Goal: Check status: Check status

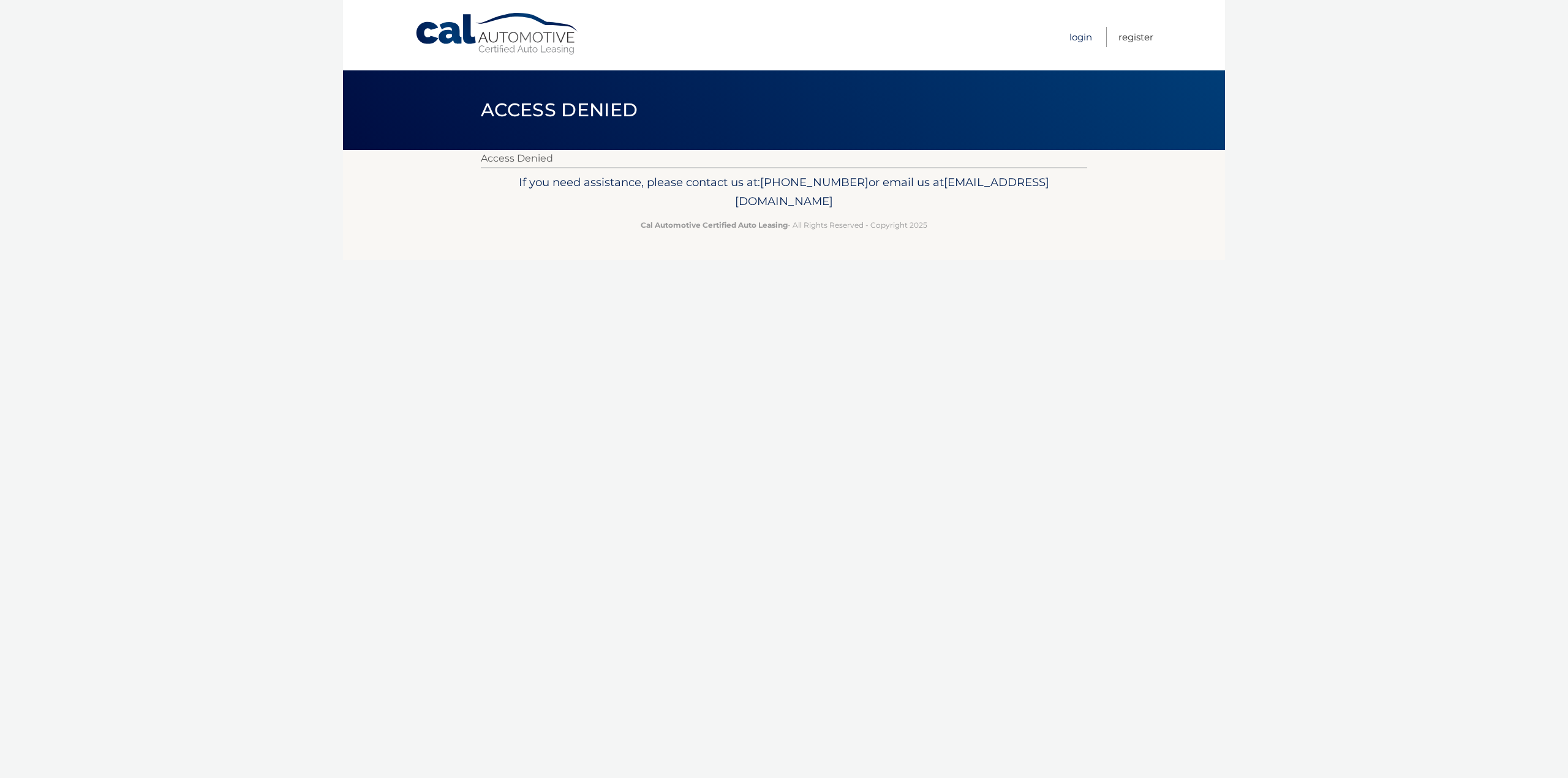
click at [1070, 36] on link "Login" at bounding box center [1081, 36] width 23 height 20
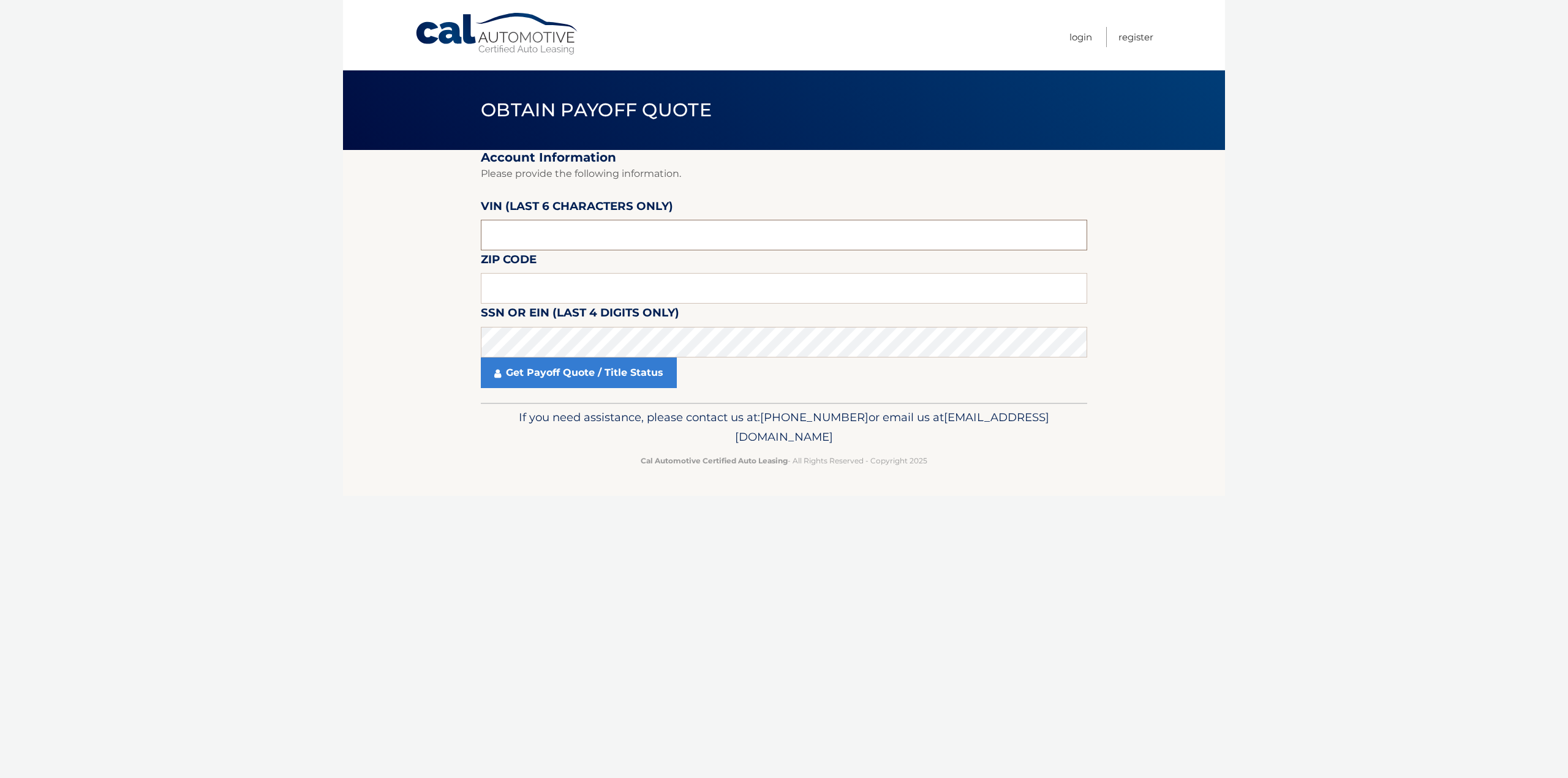
click at [526, 234] on input "text" at bounding box center [784, 234] width 607 height 30
type input "000969"
click at [515, 293] on input "text" at bounding box center [784, 288] width 607 height 30
type input "07060"
click at [528, 374] on link "Get Payoff Quote / Title Status" at bounding box center [579, 372] width 196 height 30
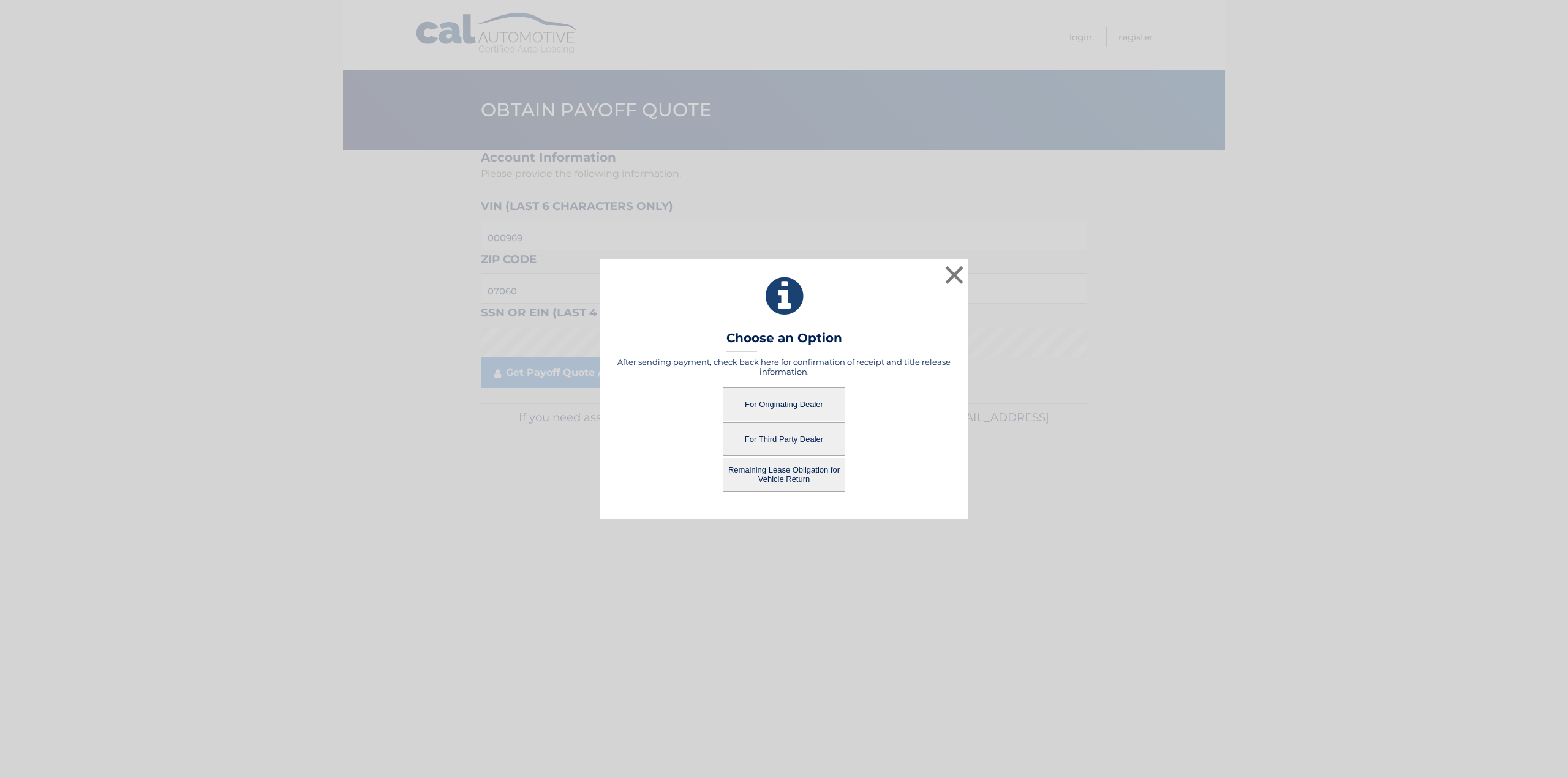
click at [771, 396] on button "For Originating Dealer" at bounding box center [784, 404] width 122 height 34
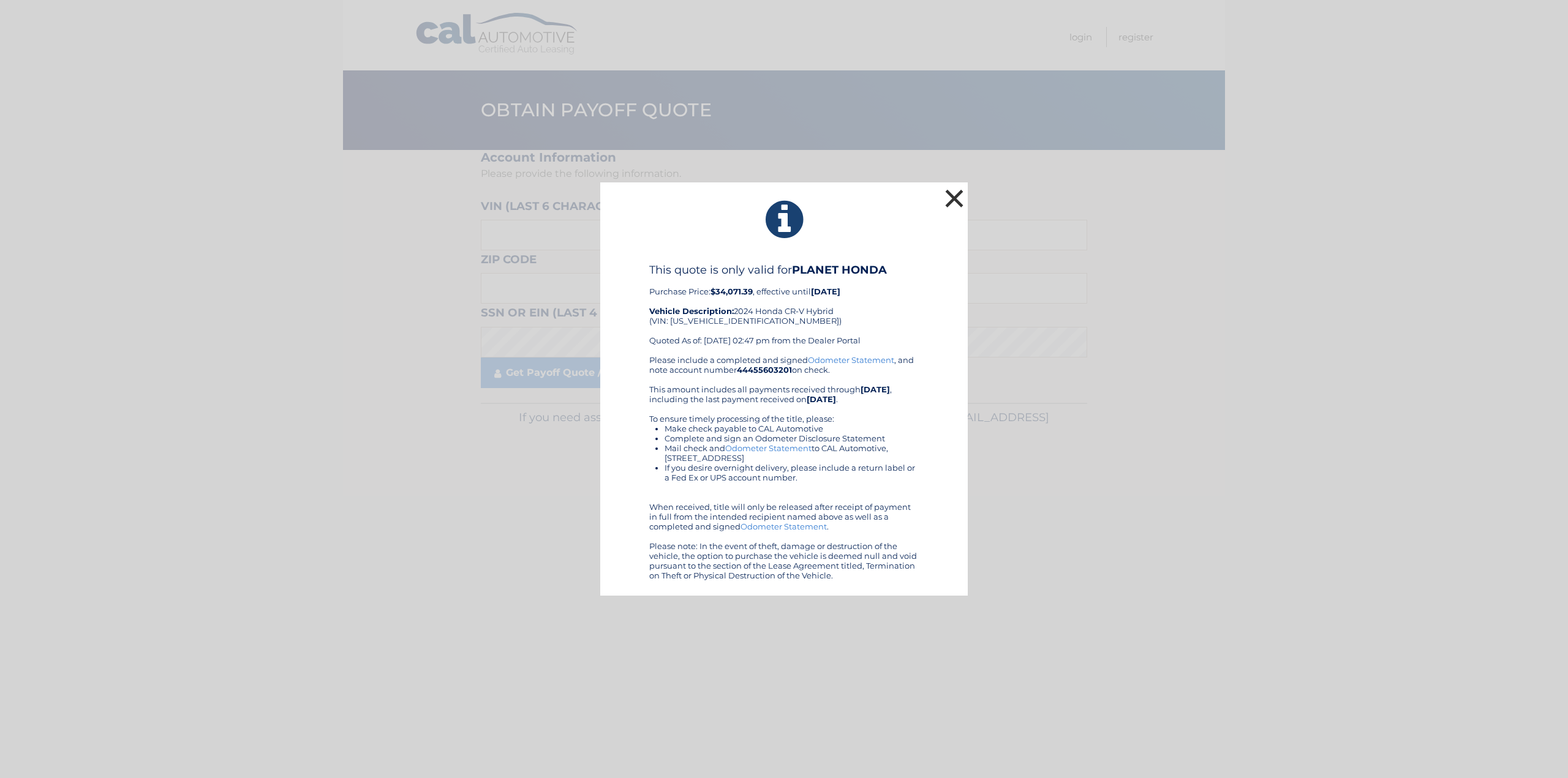
click at [964, 199] on button "×" at bounding box center [955, 199] width 24 height 24
